Goal: Task Accomplishment & Management: Complete application form

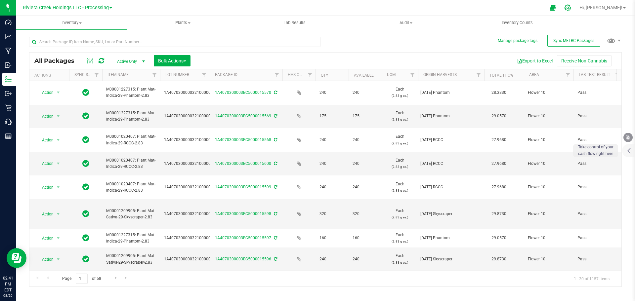
click at [571, 6] on icon at bounding box center [567, 7] width 7 height 7
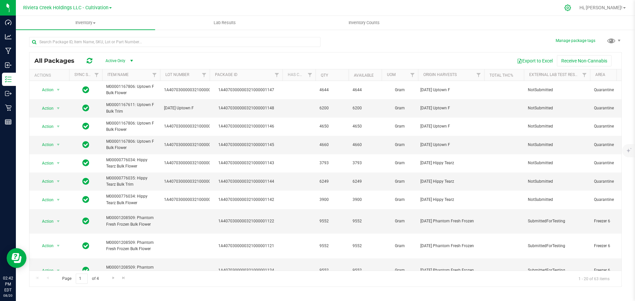
click at [571, 6] on icon at bounding box center [567, 7] width 7 height 7
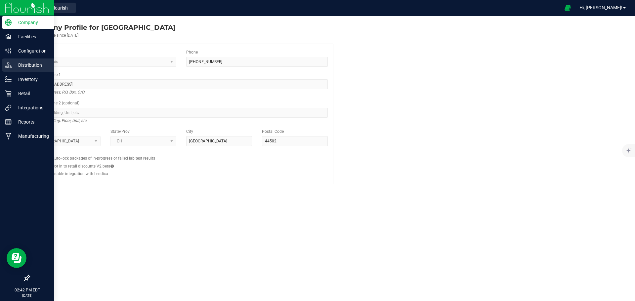
click at [25, 66] on p "Distribution" at bounding box center [32, 65] width 40 height 8
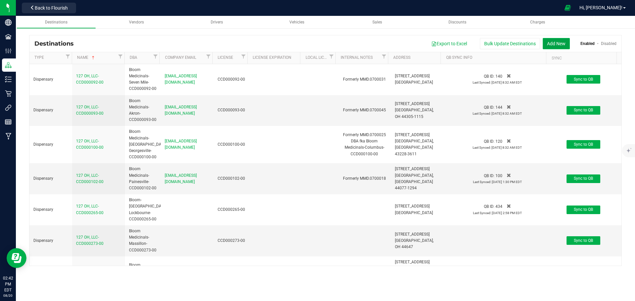
click at [558, 43] on button "Add New" at bounding box center [556, 43] width 27 height 11
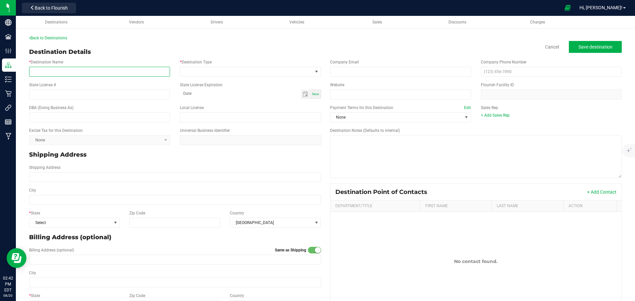
click at [53, 70] on input "* Destination Name" at bounding box center [99, 72] width 141 height 10
drag, startPoint x: 54, startPoint y: 72, endPoint x: -19, endPoint y: 63, distance: 73.6
click at [0, 63] on html "Company Facilities Configuration Distribution Inventory Retail Integrations Rep…" at bounding box center [317, 150] width 635 height 301
type input "Harvest Grows, LLC-CCD000198-00"
click at [205, 73] on span at bounding box center [246, 71] width 132 height 9
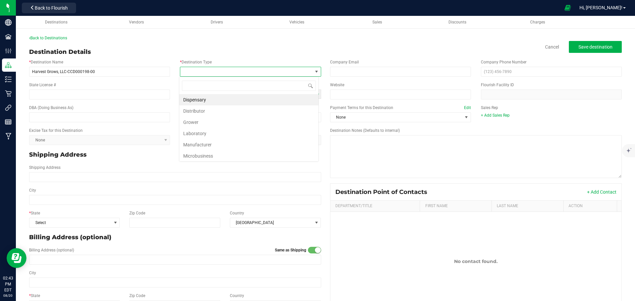
scroll to position [10, 140]
click at [197, 99] on li "Dispensary" at bounding box center [248, 99] width 139 height 11
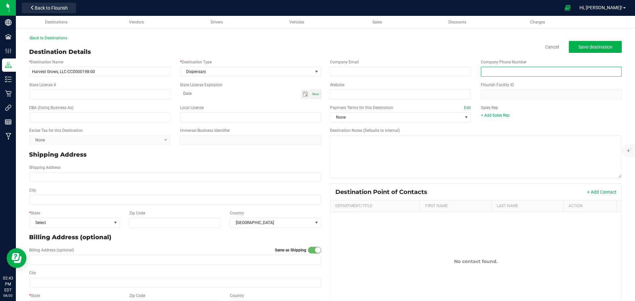
click at [498, 67] on input "text" at bounding box center [551, 72] width 141 height 10
click at [491, 71] on input "text" at bounding box center [551, 72] width 141 height 10
click at [504, 68] on input "text" at bounding box center [551, 72] width 141 height 10
click at [342, 99] on input "Website" at bounding box center [400, 95] width 141 height 10
paste input "[URL][DOMAIN_NAME][US_STATE]"
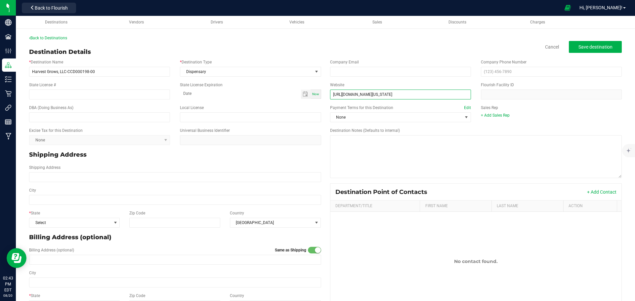
type input "[URL][DOMAIN_NAME][US_STATE]"
click at [513, 65] on div "Company Phone Number" at bounding box center [551, 68] width 151 height 18
click at [481, 72] on input "text" at bounding box center [551, 72] width 141 height 10
type input "[PHONE_NUMBER]"
click at [93, 95] on input "State License #" at bounding box center [99, 95] width 141 height 10
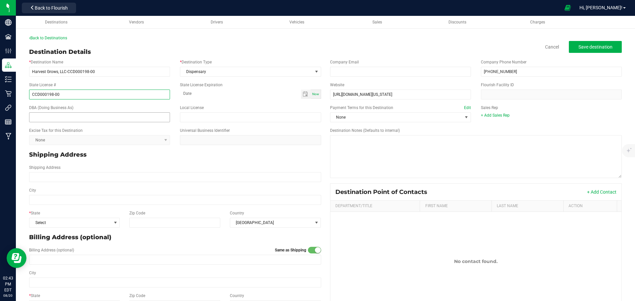
type input "CCD000198-00"
click at [79, 114] on input "text" at bounding box center [99, 117] width 141 height 10
type input "Trulieve-Cincinnati-CCD000198-00"
click at [361, 119] on span "None" at bounding box center [396, 117] width 132 height 9
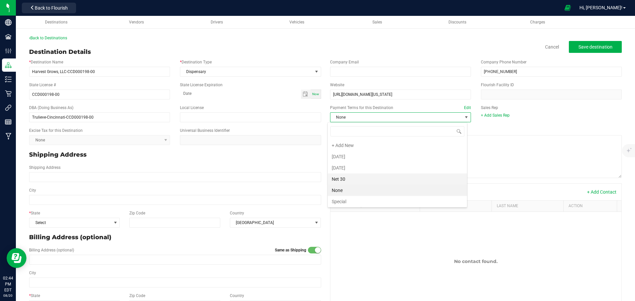
click at [340, 182] on li "Net 30" at bounding box center [397, 179] width 139 height 11
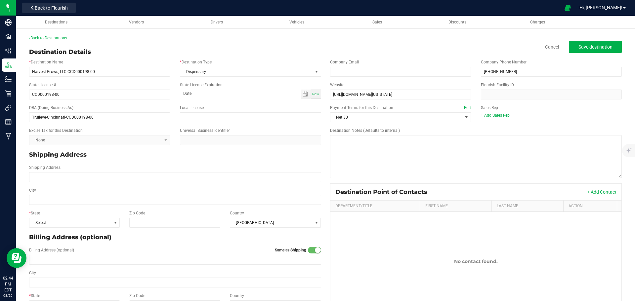
click at [488, 116] on link "+ Add Sales Rep" at bounding box center [495, 115] width 29 height 5
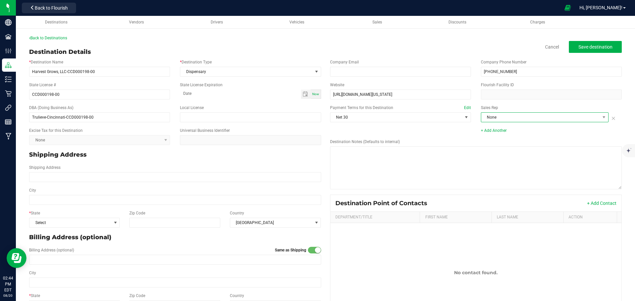
click at [506, 116] on span "None" at bounding box center [540, 117] width 119 height 9
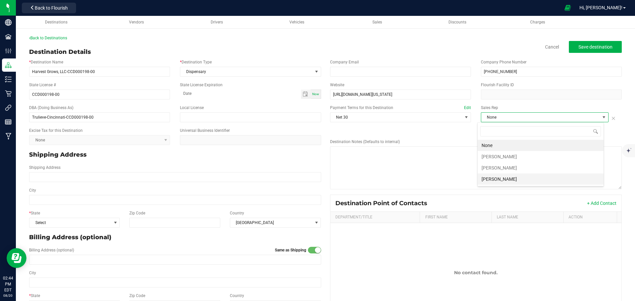
click at [504, 181] on li "[PERSON_NAME]" at bounding box center [541, 179] width 126 height 11
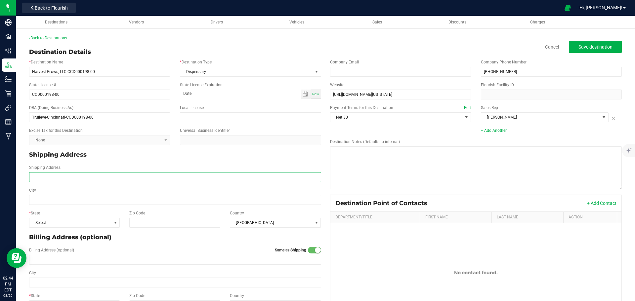
click at [54, 179] on input "Shipping Address" at bounding box center [175, 177] width 292 height 10
click at [37, 178] on input "Shipping Address" at bounding box center [175, 177] width 292 height 10
type input "[STREET_ADDRESS]"
type input "[GEOGRAPHIC_DATA]"
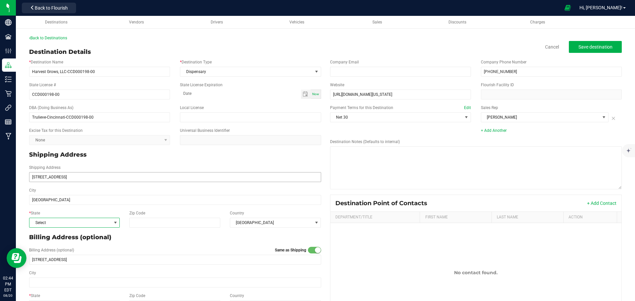
type input "[GEOGRAPHIC_DATA]"
type input "45266"
click at [597, 204] on button "+ Add Contact" at bounding box center [601, 203] width 29 height 7
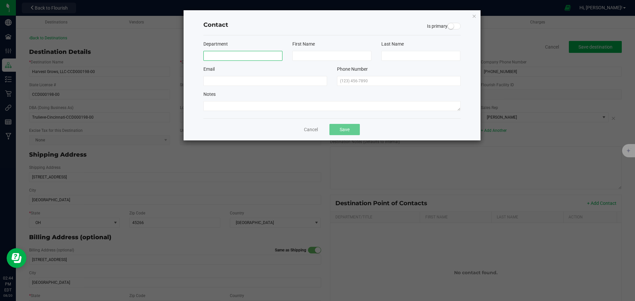
click at [249, 53] on input at bounding box center [242, 56] width 79 height 10
type input "Store"
type input "Phone"
type input "Number"
type input "[PHONE_NUMBER]"
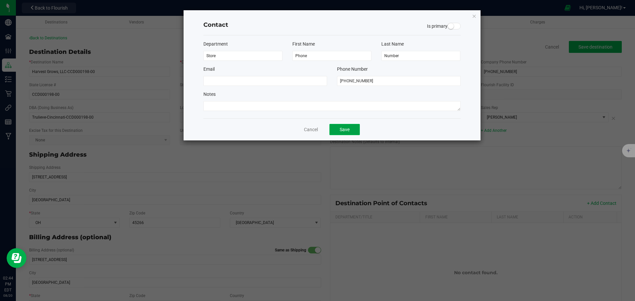
click at [347, 128] on button "Save" at bounding box center [344, 129] width 30 height 11
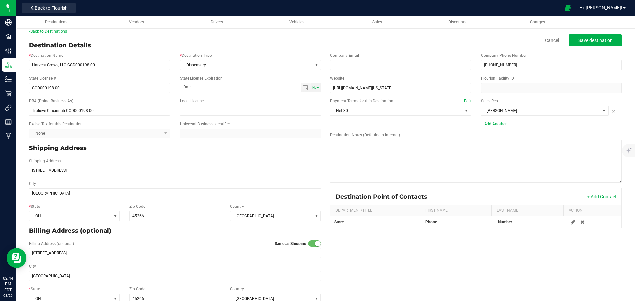
scroll to position [0, 0]
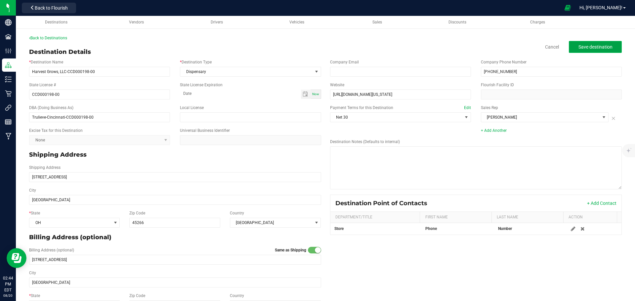
click at [587, 48] on span "Save destination" at bounding box center [595, 46] width 34 height 5
